Goal: Information Seeking & Learning: Learn about a topic

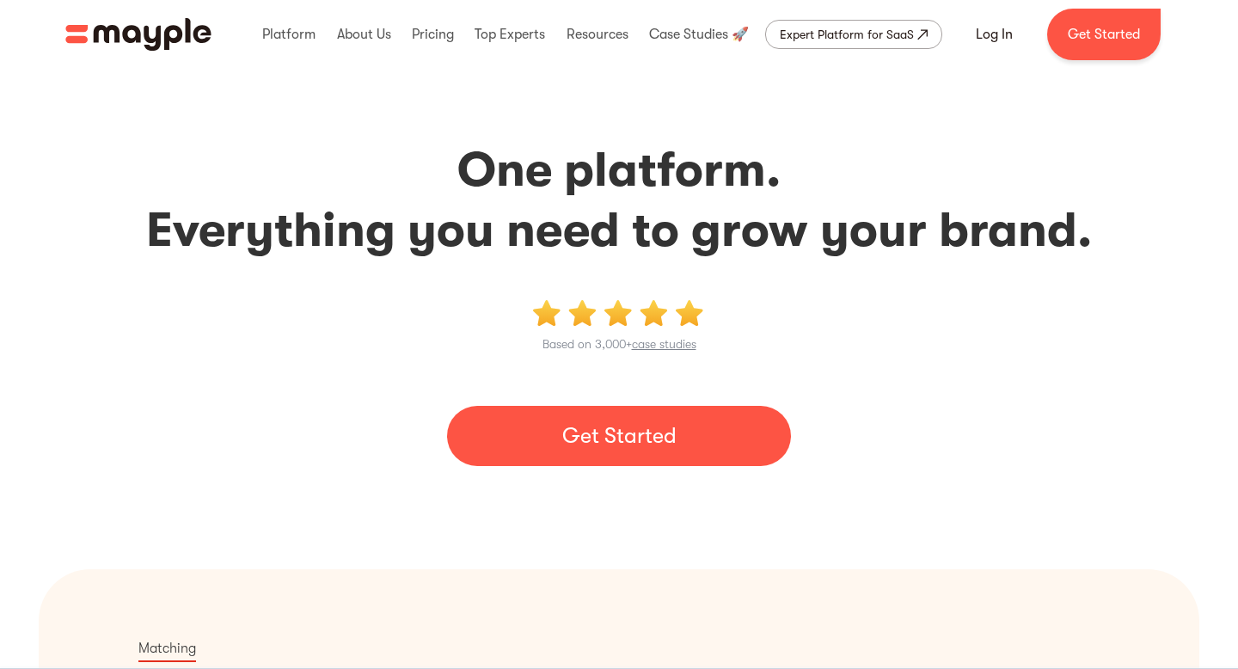
scroll to position [50, 0]
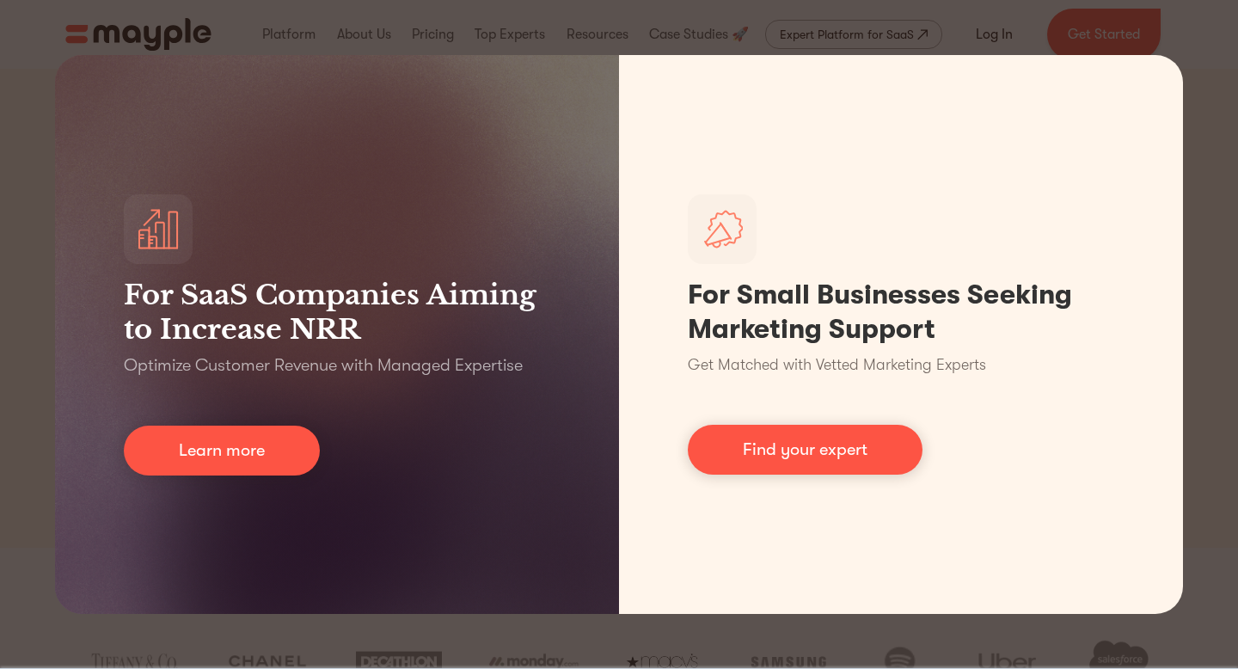
click at [619, 28] on div "For SaaS Companies Aiming to Increase NRR Optimize Customer Revenue with Manage…" at bounding box center [619, 334] width 1238 height 669
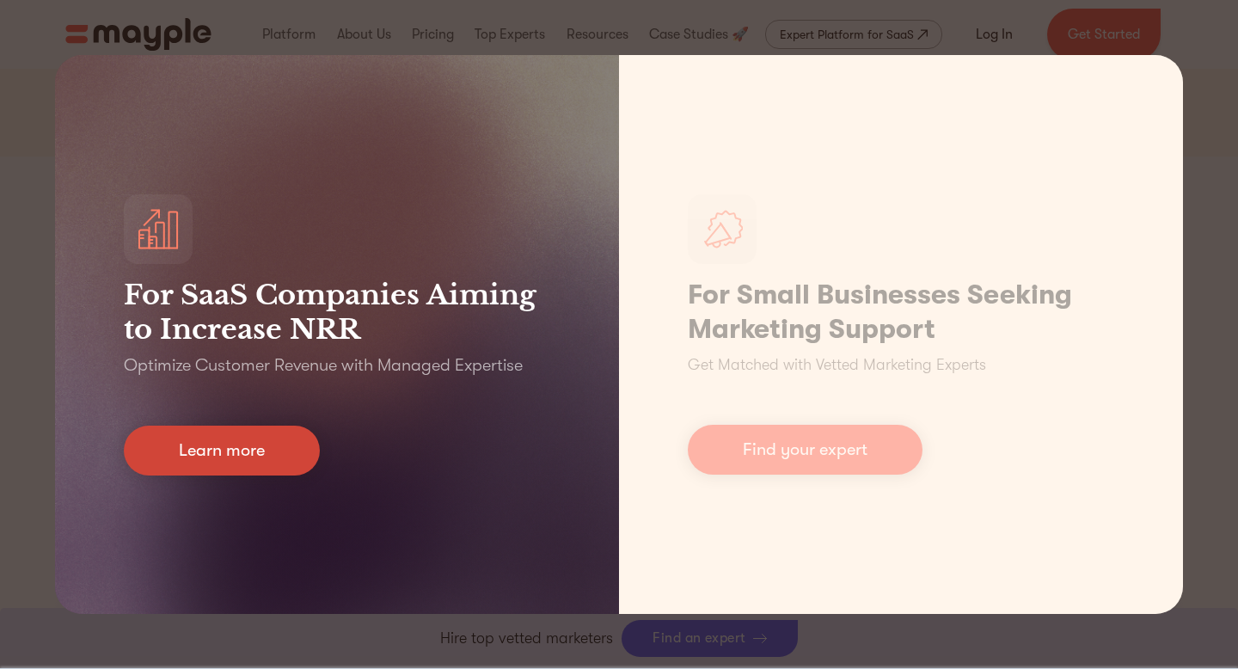
scroll to position [427, 0]
click at [245, 456] on link "Learn more" at bounding box center [222, 451] width 196 height 50
